Goal: Task Accomplishment & Management: Complete application form

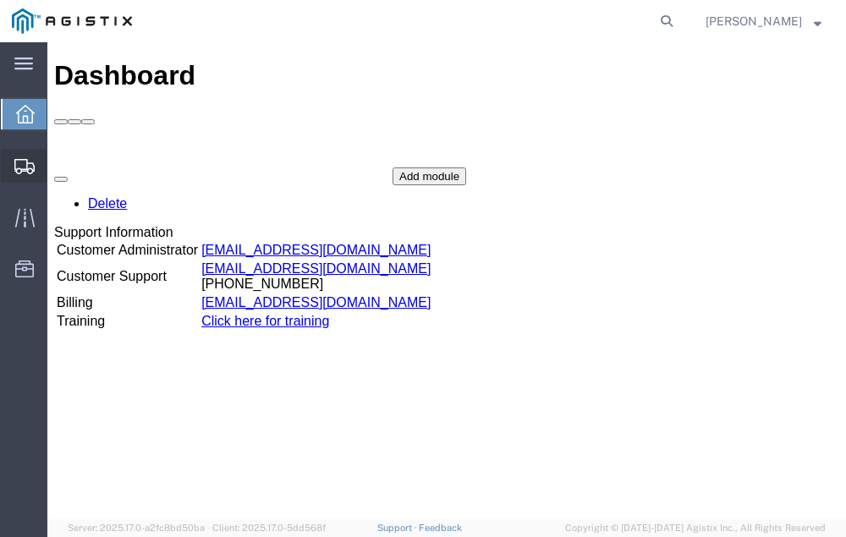
click at [0, 0] on span "Shipment Manager" at bounding box center [0, 0] width 0 height 0
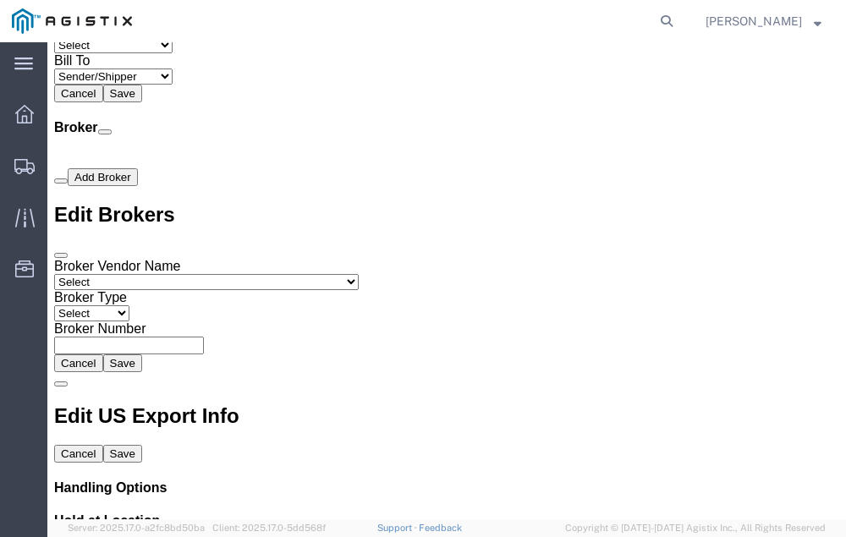
scroll to position [8592, 0]
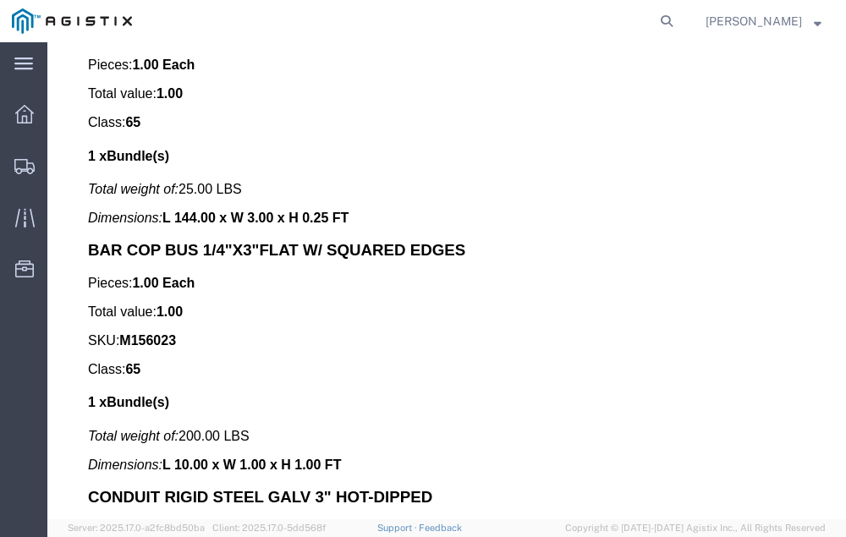
click link "Confirm"
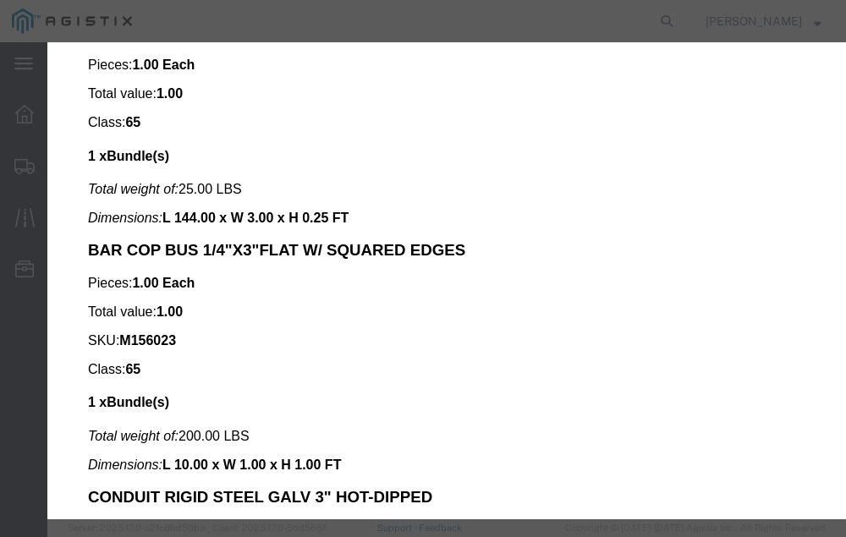
click input "checkbox"
checkbox input "true"
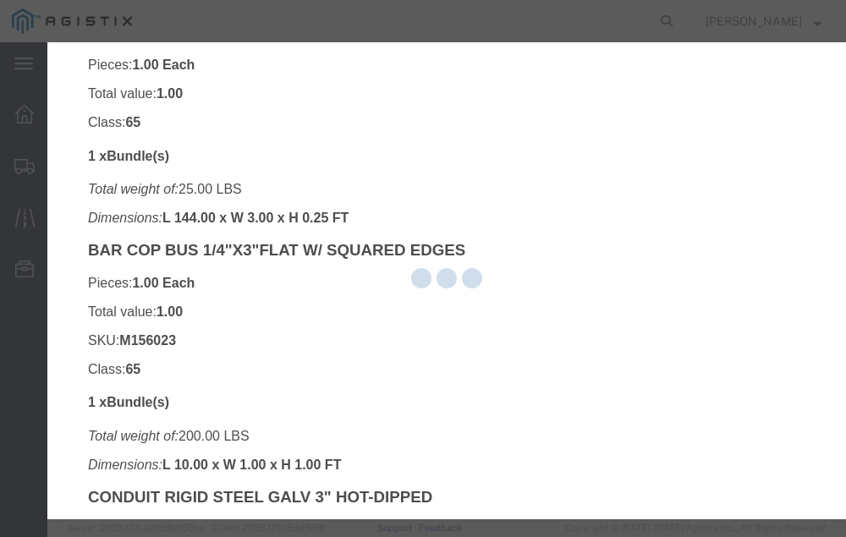
type input "[PERSON_NAME]"
type input "[PHONE_NUMBER]"
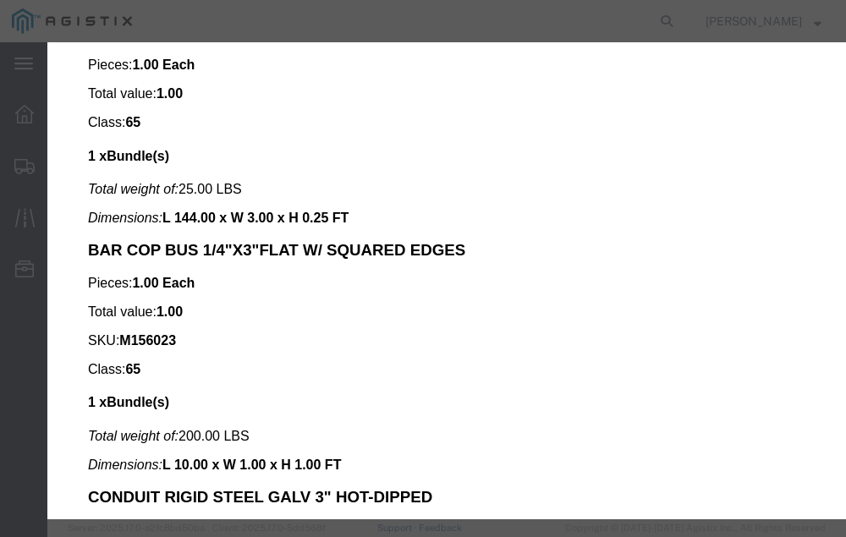
click input "text"
type input "56512095"
click button "Submit"
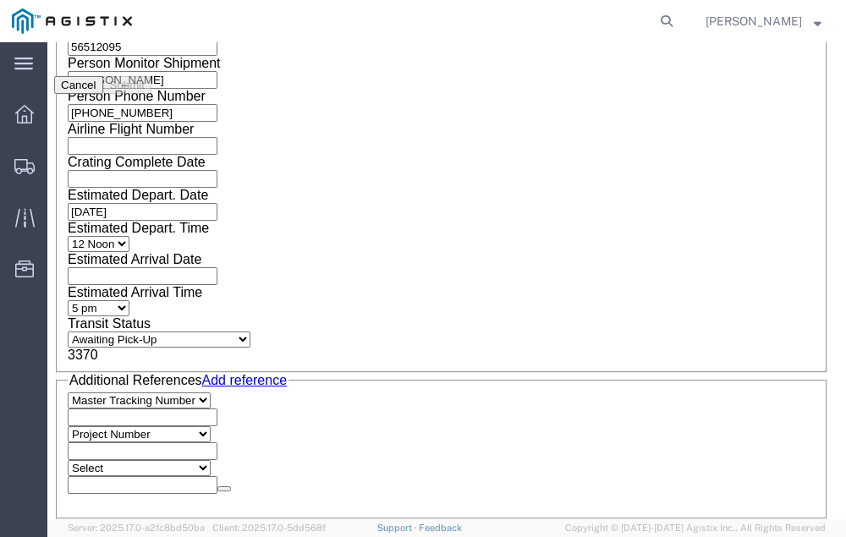
scroll to position [0, 0]
